Goal: Information Seeking & Learning: Learn about a topic

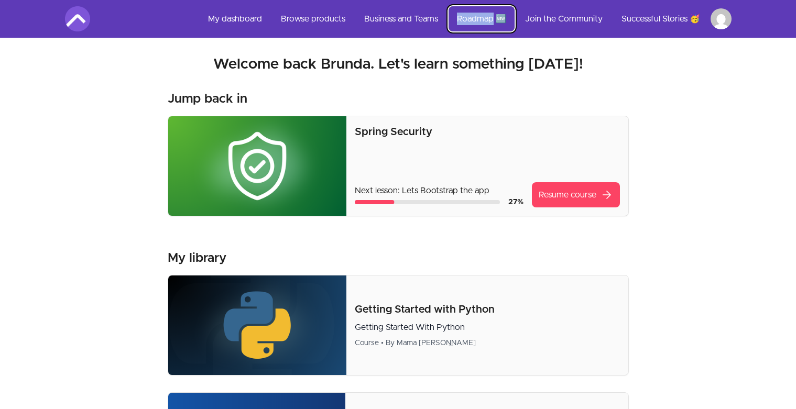
click at [463, 23] on link "Roadmap 🆕" at bounding box center [481, 18] width 66 height 25
click at [396, 26] on link "Business and Teams" at bounding box center [401, 18] width 91 height 25
click at [309, 22] on link "Browse products" at bounding box center [312, 18] width 81 height 25
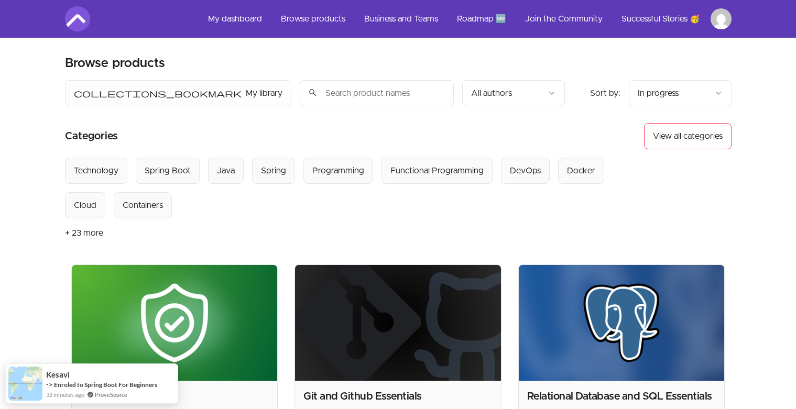
click at [300, 91] on input "search" at bounding box center [377, 93] width 154 height 26
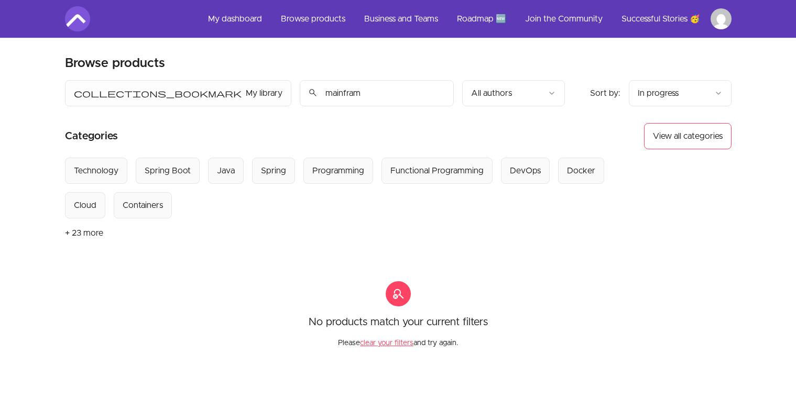
type input "mainframe"
